Goal: Information Seeking & Learning: Check status

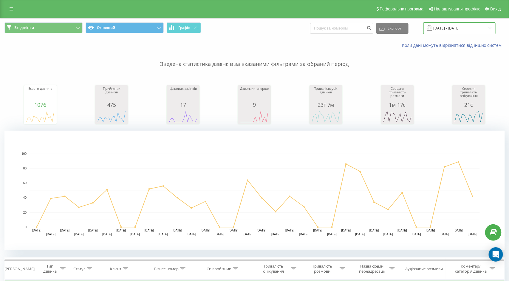
click at [443, 29] on input "[DATE] - [DATE]" at bounding box center [459, 28] width 72 height 12
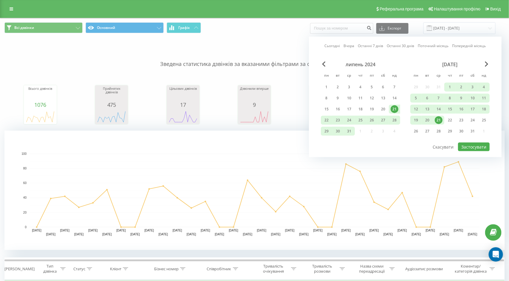
click at [330, 46] on link "Сьогодні" at bounding box center [333, 46] width 16 height 6
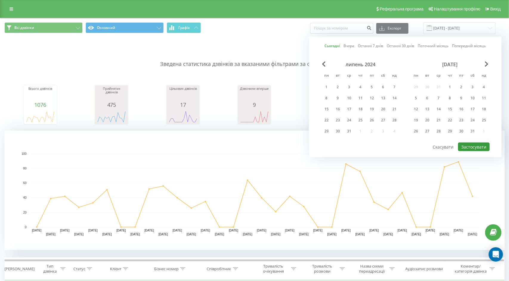
click at [468, 143] on button "Застосувати" at bounding box center [474, 147] width 32 height 9
type input "[DATE] - [DATE]"
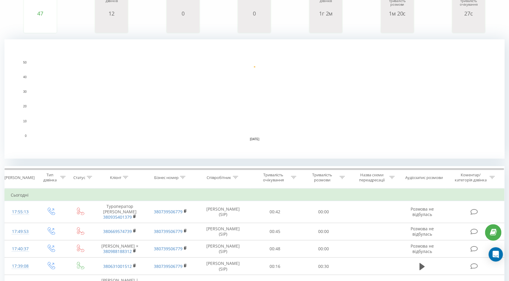
scroll to position [113, 0]
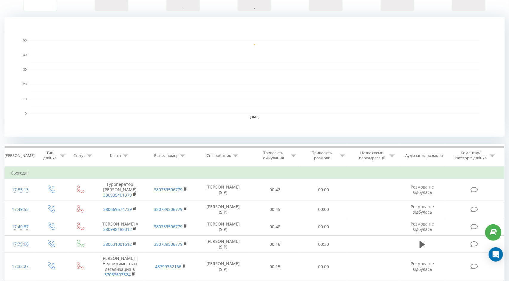
click at [238, 156] on div "Співробітник" at bounding box center [223, 155] width 55 height 5
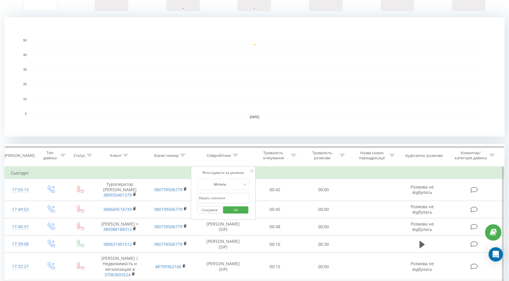
click at [216, 197] on input "text" at bounding box center [223, 198] width 52 height 10
click button "OK" at bounding box center [235, 209] width 25 height 7
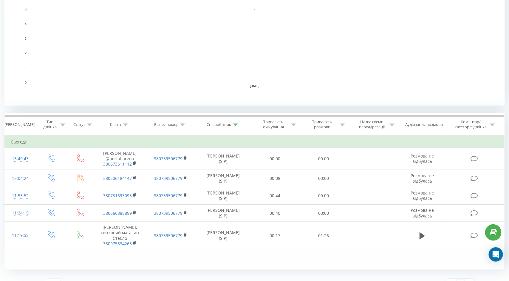
scroll to position [143, 0]
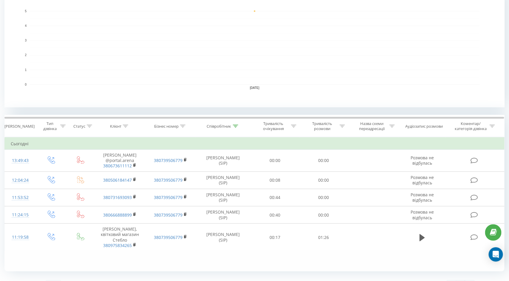
click at [236, 126] on icon at bounding box center [235, 126] width 5 height 3
click at [224, 168] on input "[PERSON_NAME]" at bounding box center [223, 169] width 52 height 10
type input "[PERSON_NAME]"
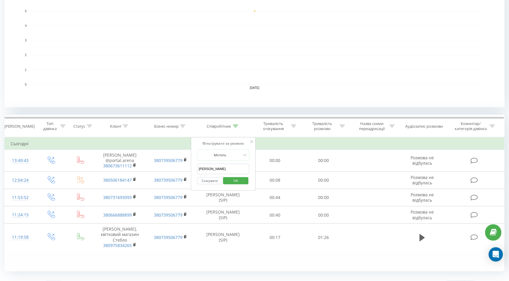
click button "OK" at bounding box center [235, 180] width 25 height 7
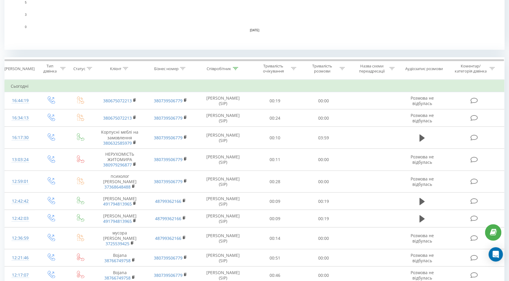
scroll to position [209, 0]
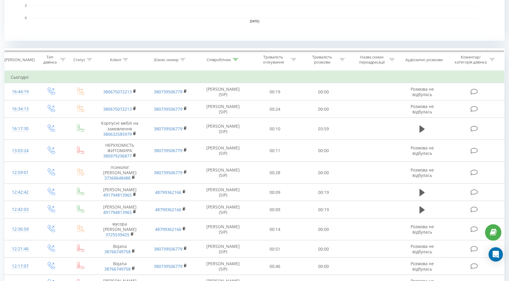
click at [236, 60] on icon at bounding box center [235, 59] width 5 height 3
click at [217, 99] on input "[PERSON_NAME]" at bounding box center [223, 102] width 52 height 10
click button "OK" at bounding box center [235, 114] width 25 height 7
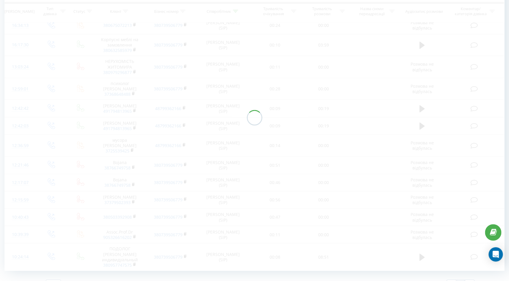
scroll to position [137, 0]
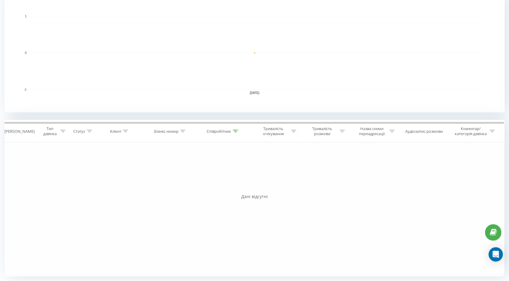
click at [233, 131] on icon at bounding box center [235, 131] width 5 height 3
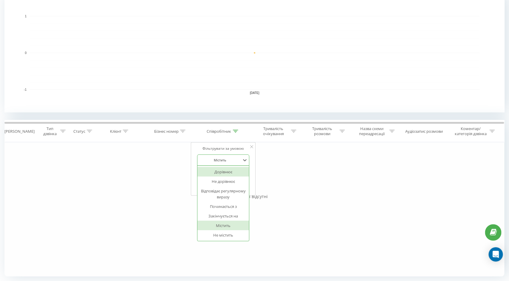
click at [230, 159] on div at bounding box center [220, 160] width 42 height 6
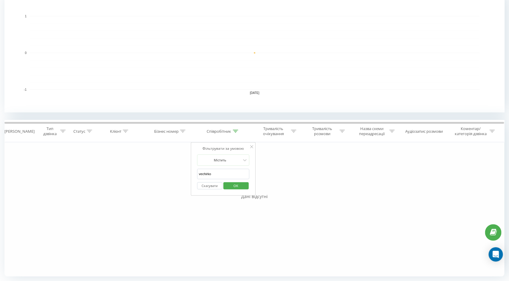
click at [173, 157] on div "Фільтрувати за умовою Дорівнює Введіть значення Скасувати OK Фільтрувати за умо…" at bounding box center [254, 209] width 500 height 134
click at [228, 172] on input "vechirko" at bounding box center [223, 174] width 52 height 10
type input "vechirko"
click button "OK" at bounding box center [235, 185] width 25 height 7
click at [236, 131] on icon at bounding box center [235, 131] width 5 height 3
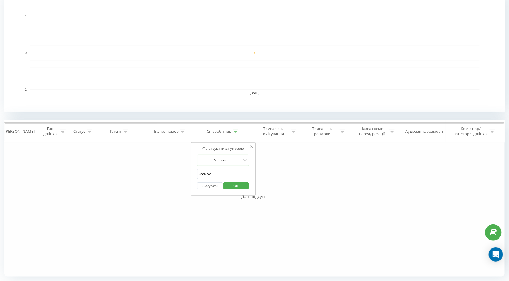
click at [223, 169] on input "vechirko" at bounding box center [223, 174] width 52 height 10
click button "OK" at bounding box center [235, 185] width 25 height 7
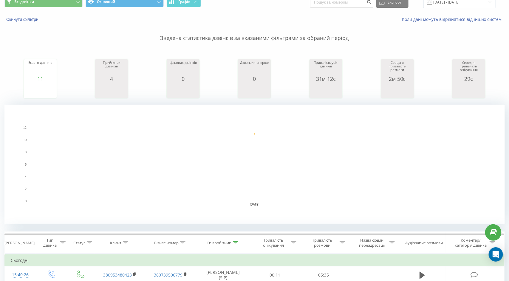
scroll to position [111, 0]
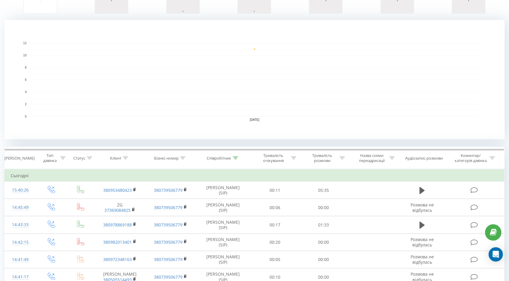
click at [236, 158] on icon at bounding box center [235, 158] width 5 height 3
click at [220, 201] on input "[PERSON_NAME]" at bounding box center [223, 201] width 52 height 10
type input "[PERSON_NAME]"
click button "OK" at bounding box center [235, 212] width 25 height 7
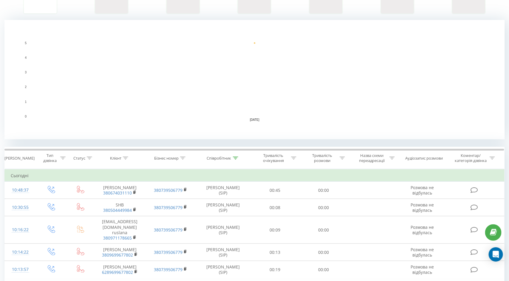
scroll to position [155, 0]
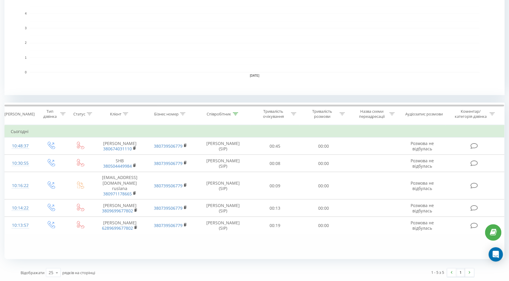
click at [234, 112] on icon at bounding box center [235, 113] width 5 height 3
click at [216, 154] on input "[PERSON_NAME]" at bounding box center [223, 156] width 52 height 10
type input "[PERSON_NAME]"
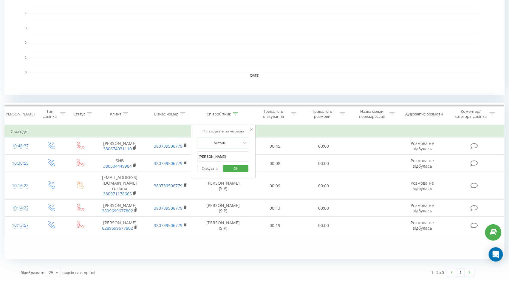
click button "OK" at bounding box center [235, 168] width 25 height 7
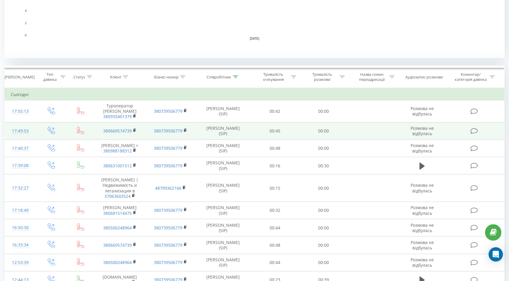
scroll to position [237, 0]
